Goal: Information Seeking & Learning: Learn about a topic

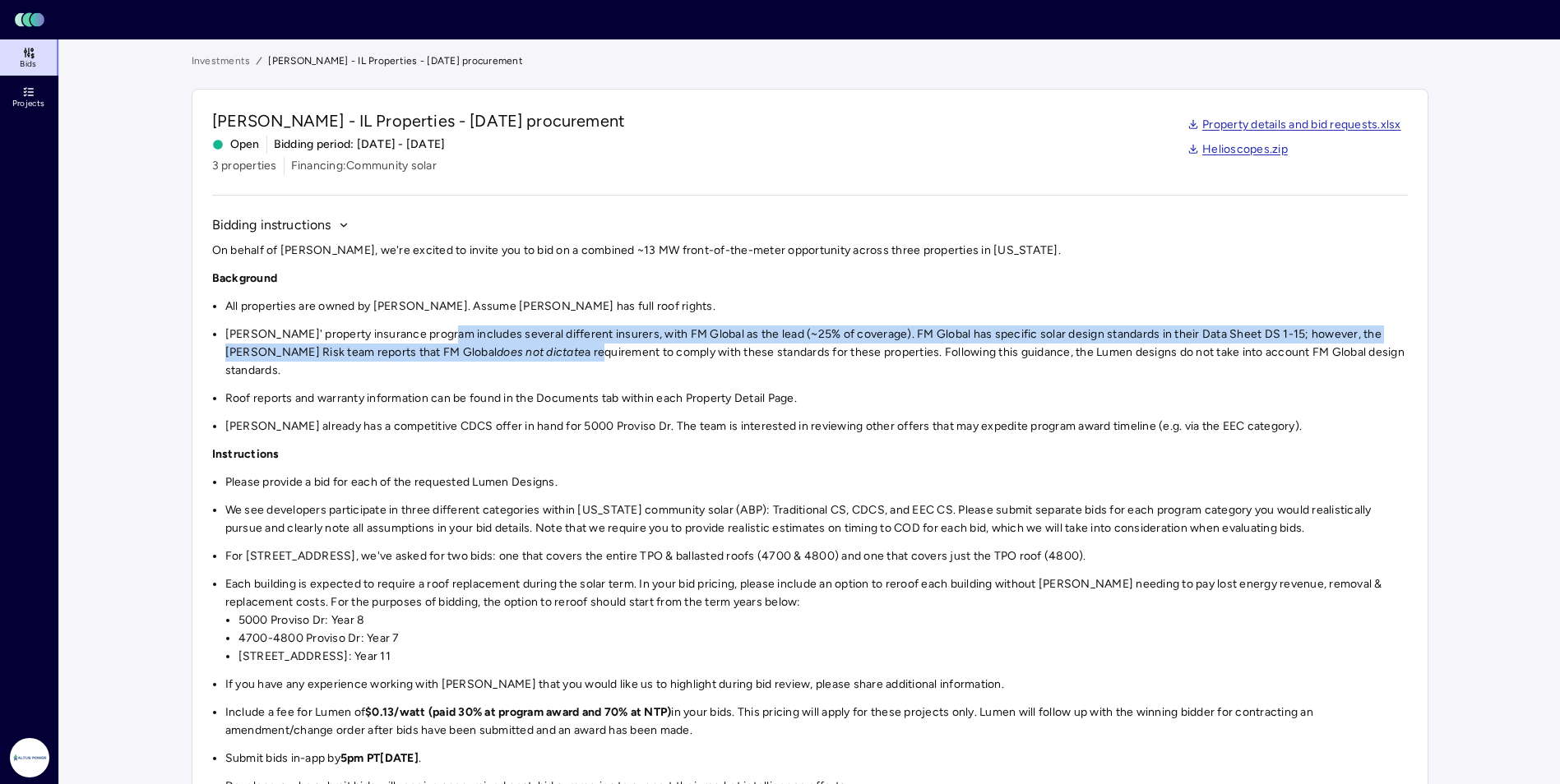
drag, startPoint x: 438, startPoint y: 329, endPoint x: 456, endPoint y: 348, distance: 26.2
click at [456, 348] on li "[PERSON_NAME]' property insurance program includes several different insurers, …" at bounding box center [816, 352] width 1182 height 54
drag, startPoint x: 632, startPoint y: 324, endPoint x: 670, endPoint y: 348, distance: 44.9
click at [670, 348] on div "On behalf of [PERSON_NAME], we're excited to invite you to bid on a combined ~1…" at bounding box center [809, 518] width 1196 height 554
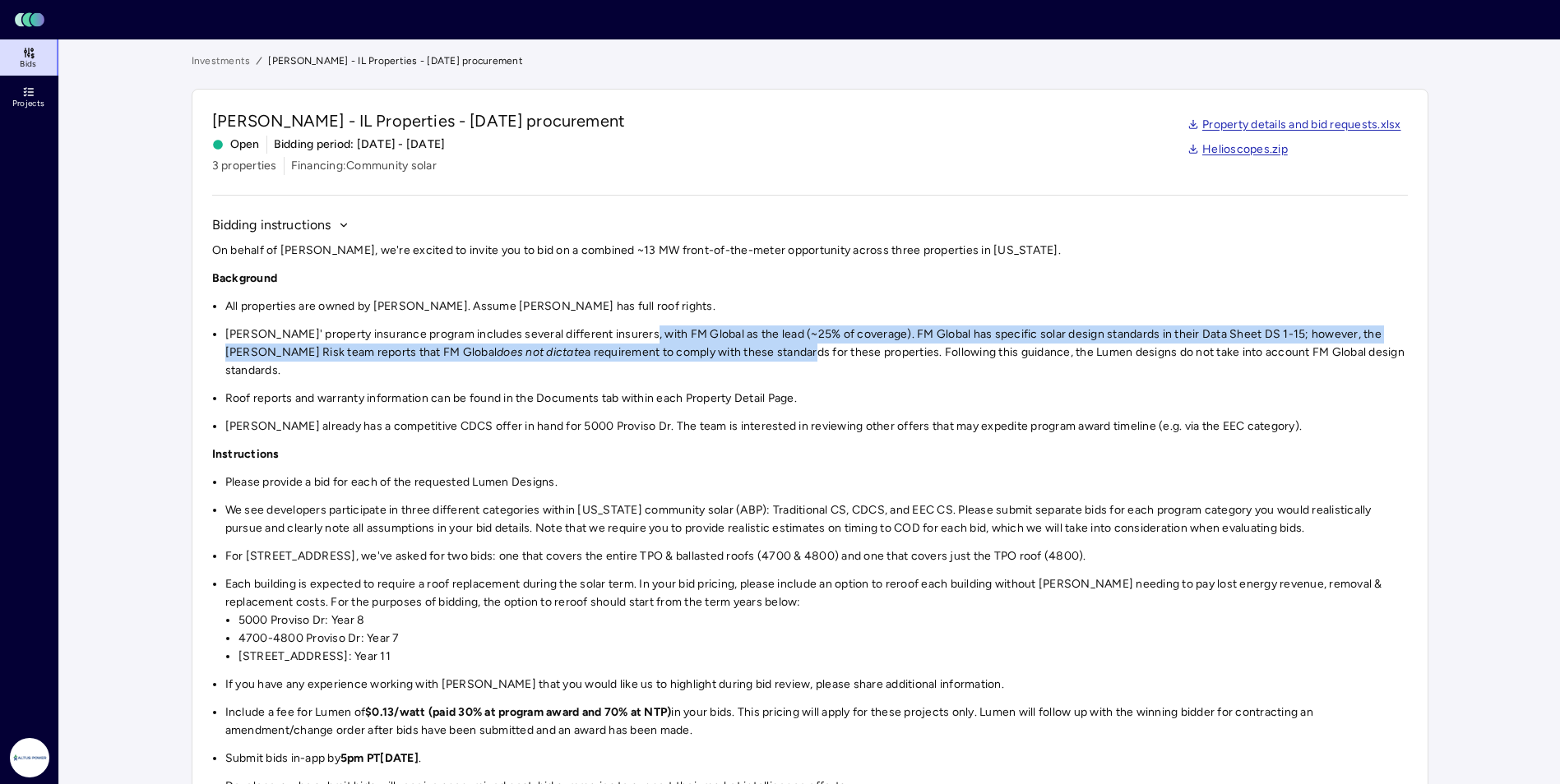
click at [670, 348] on li "[PERSON_NAME]' property insurance program includes several different insurers, …" at bounding box center [816, 352] width 1182 height 54
drag, startPoint x: 890, startPoint y: 335, endPoint x: 911, endPoint y: 348, distance: 24.7
click at [911, 348] on li "[PERSON_NAME]' property insurance program includes several different insurers, …" at bounding box center [816, 352] width 1182 height 54
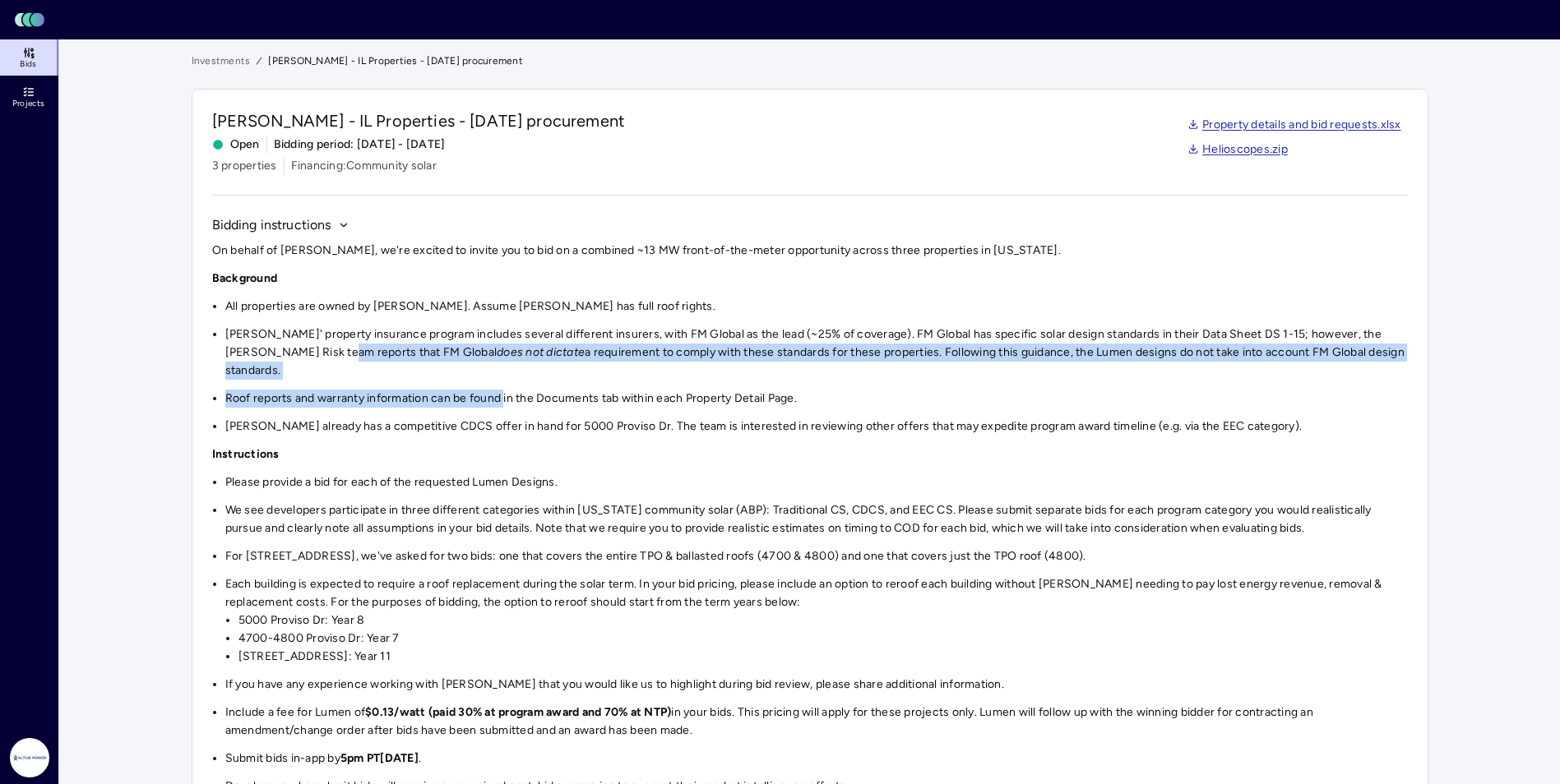
drag, startPoint x: 290, startPoint y: 348, endPoint x: 505, endPoint y: 374, distance: 216.6
click at [505, 374] on div "On behalf of [PERSON_NAME], we're excited to invite you to bid on a combined ~1…" at bounding box center [809, 518] width 1196 height 554
click at [505, 390] on li "Roof reports and warranty information can be found in the Documents tab within …" at bounding box center [816, 398] width 1182 height 18
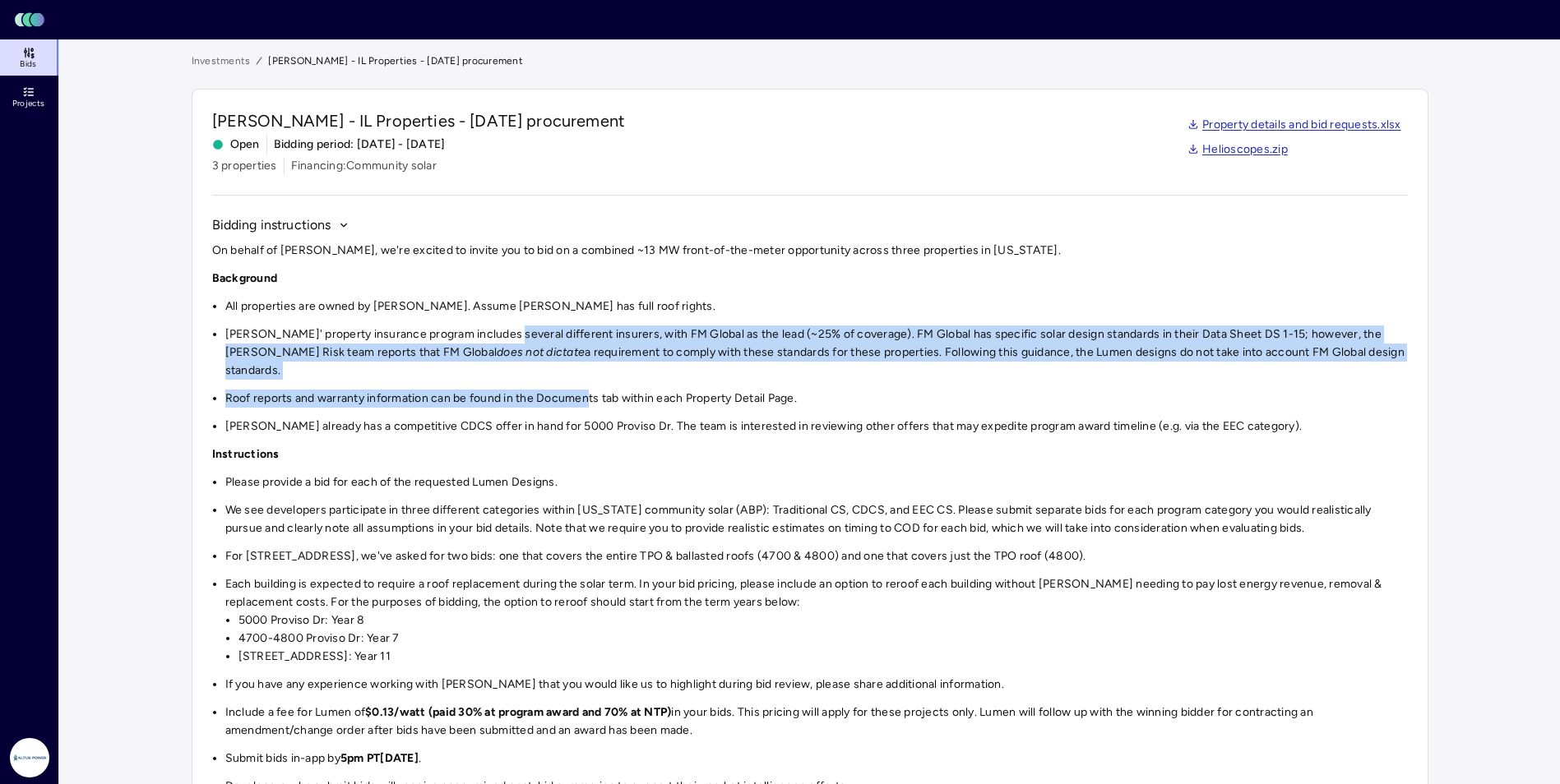
drag, startPoint x: 505, startPoint y: 343, endPoint x: 589, endPoint y: 370, distance: 88.2
click at [589, 370] on div "On behalf of [PERSON_NAME], we're excited to invite you to bid on a combined ~1…" at bounding box center [809, 518] width 1196 height 554
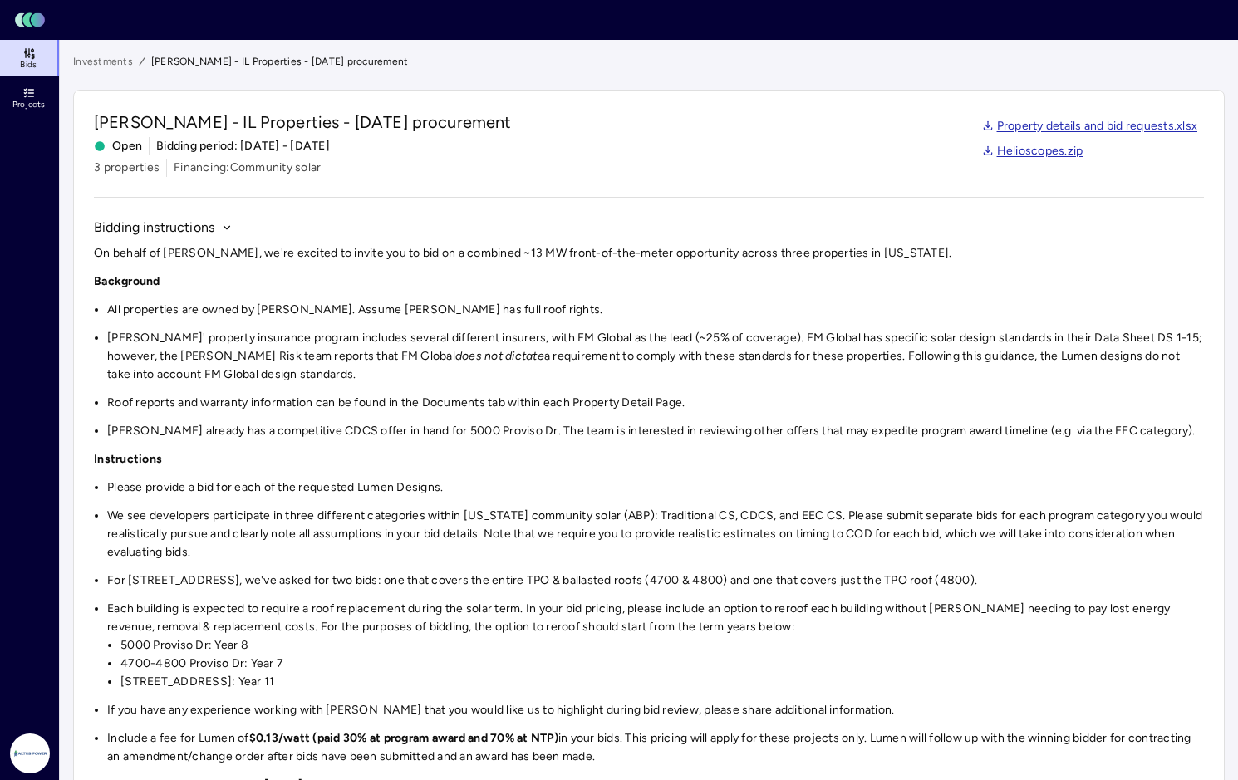
click at [218, 306] on li "All properties are owned by [PERSON_NAME]. Assume [PERSON_NAME] has full roof r…" at bounding box center [655, 310] width 1097 height 18
